Goal: Find specific page/section: Find specific page/section

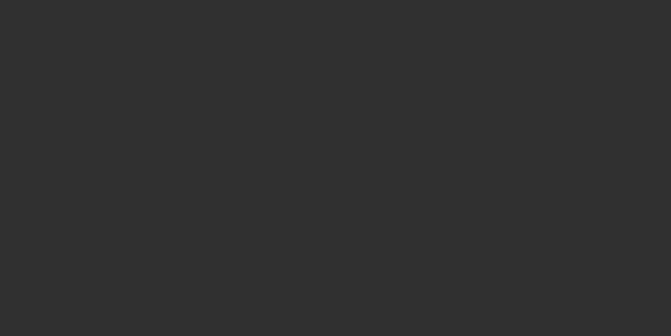
select select "10"
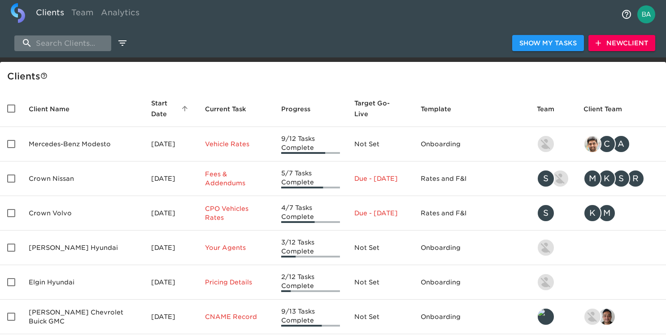
click at [79, 41] on input "search" at bounding box center [62, 43] width 97 height 16
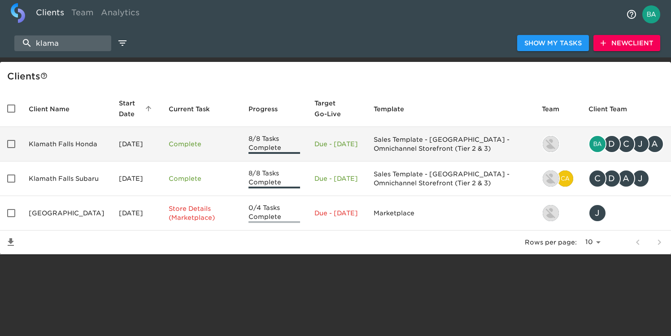
type input "klama"
click at [83, 143] on td "Klamath Falls Honda" at bounding box center [67, 144] width 90 height 35
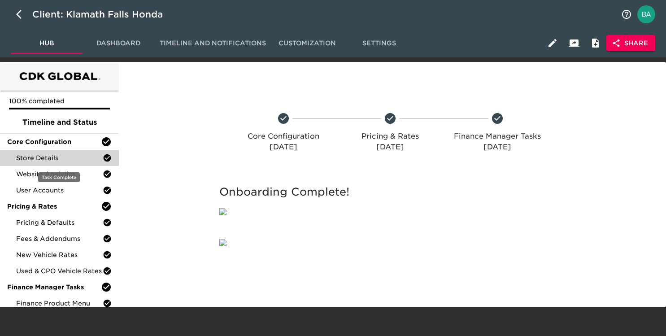
click at [45, 157] on span "Store Details" at bounding box center [59, 157] width 87 height 9
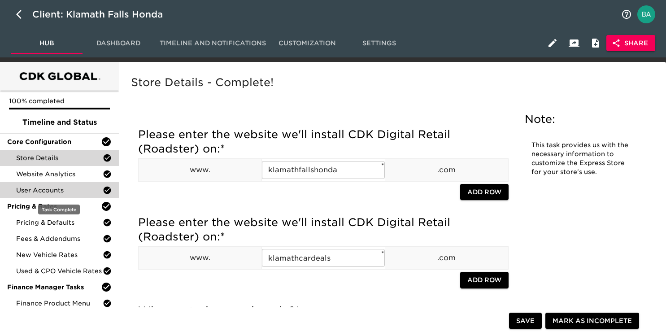
click at [54, 194] on span "User Accounts" at bounding box center [59, 190] width 87 height 9
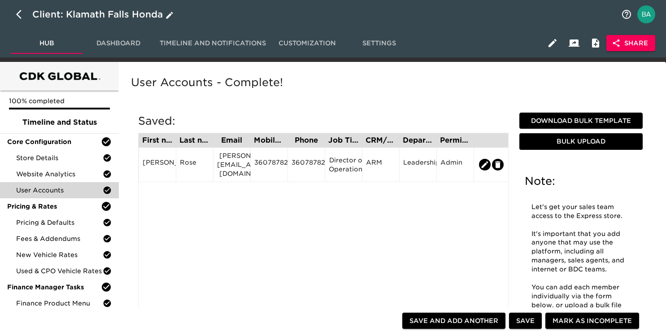
click at [17, 12] on icon "button" at bounding box center [21, 14] width 11 height 11
select select "10"
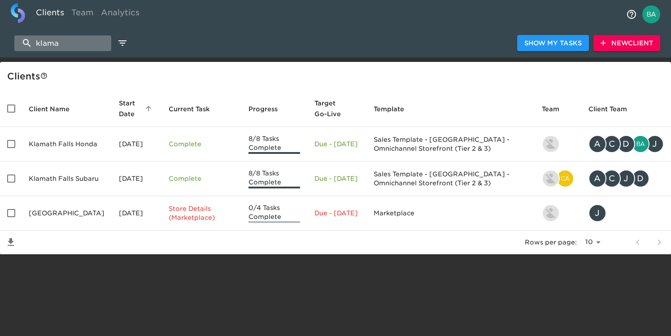
click at [67, 47] on input "klama" at bounding box center [62, 43] width 97 height 16
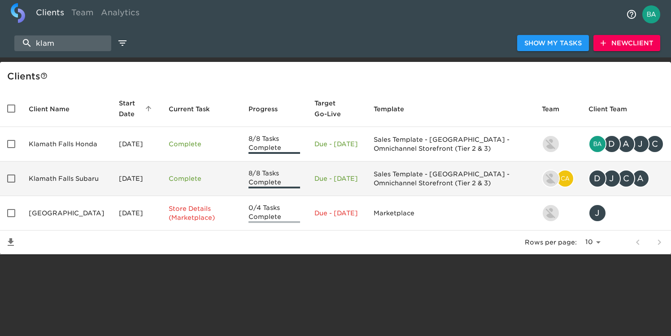
type input "klam"
click at [70, 178] on td "Klamath Falls Subaru" at bounding box center [67, 178] width 90 height 35
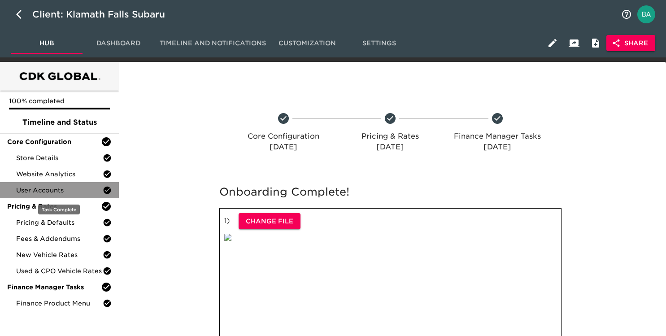
click at [78, 188] on span "User Accounts" at bounding box center [59, 190] width 87 height 9
